Goal: Navigation & Orientation: Go to known website

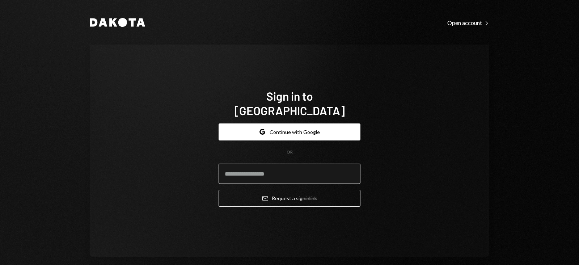
click at [276, 163] on input "email" at bounding box center [289, 173] width 142 height 20
type input "**********"
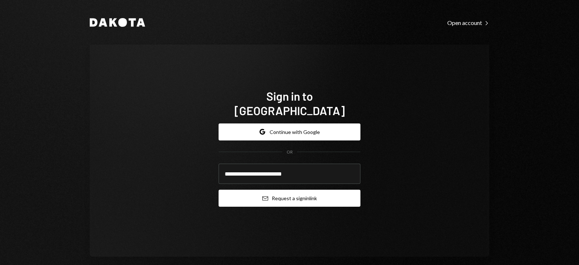
click at [275, 190] on button "Email Request a sign in link" at bounding box center [289, 198] width 142 height 17
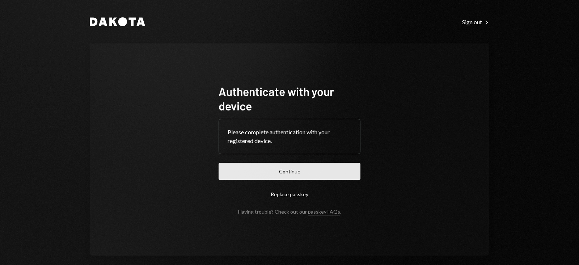
click at [271, 170] on button "Continue" at bounding box center [289, 171] width 142 height 17
